Goal: Register for event/course

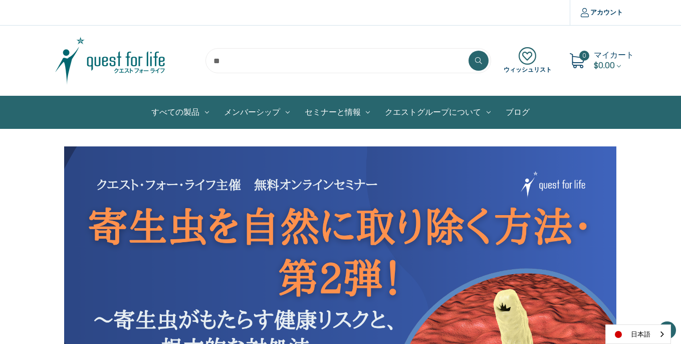
scroll to position [554, 0]
